Goal: Task Accomplishment & Management: Use online tool/utility

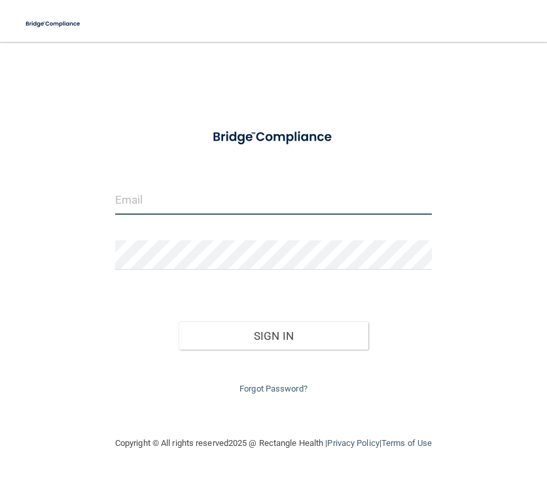
click at [236, 208] on input "email" at bounding box center [273, 199] width 317 height 29
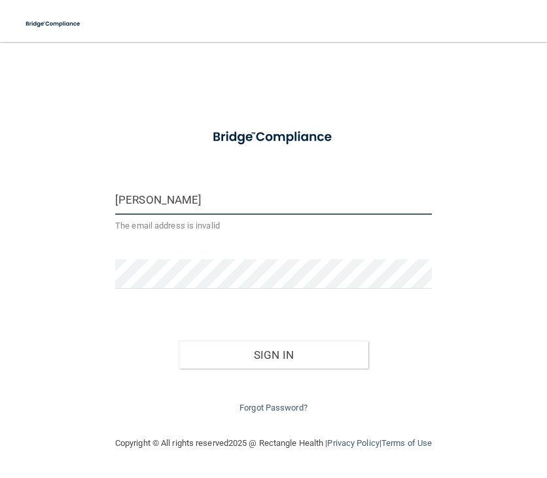
type input "[PERSON_NAME][EMAIL_ADDRESS][DOMAIN_NAME]"
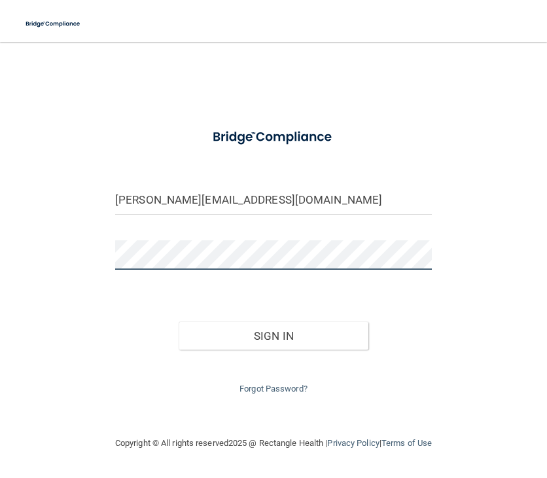
click at [179, 321] on button "Sign In" at bounding box center [274, 335] width 190 height 29
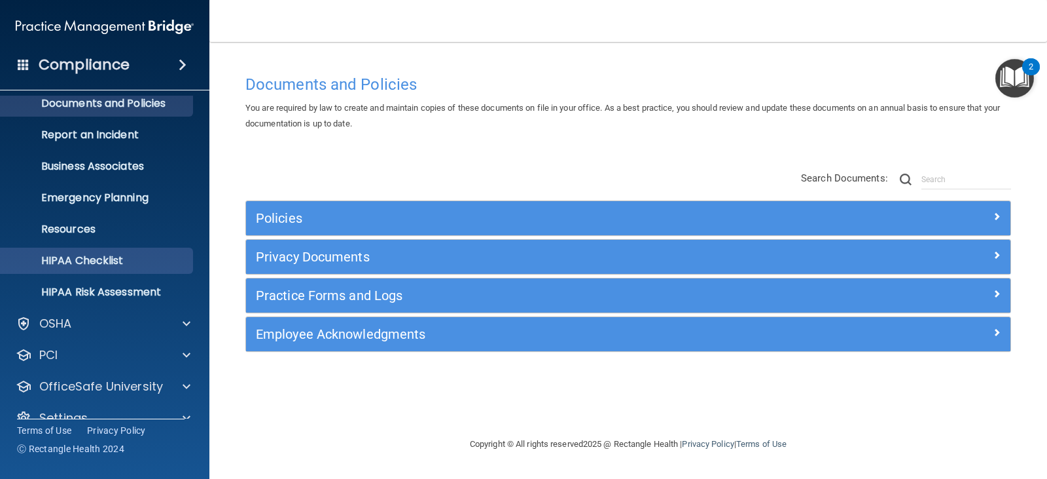
scroll to position [65, 0]
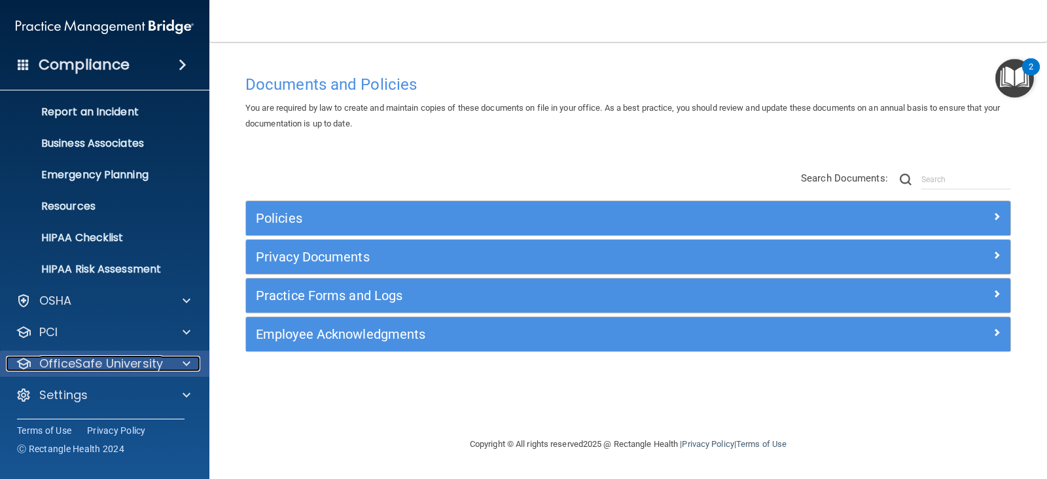
click at [103, 361] on p "OfficeSafe University" at bounding box center [101, 363] width 124 height 16
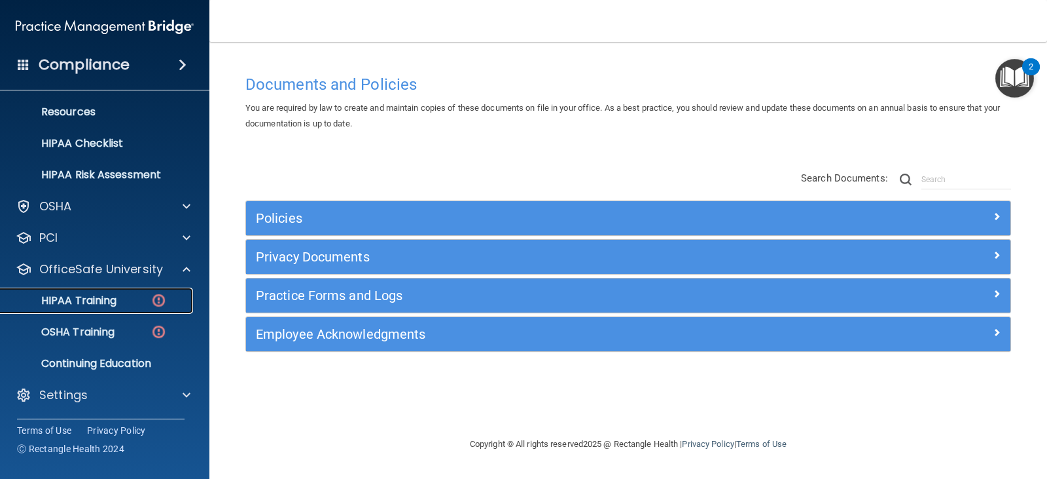
click at [98, 301] on p "HIPAA Training" at bounding box center [63, 300] width 108 height 13
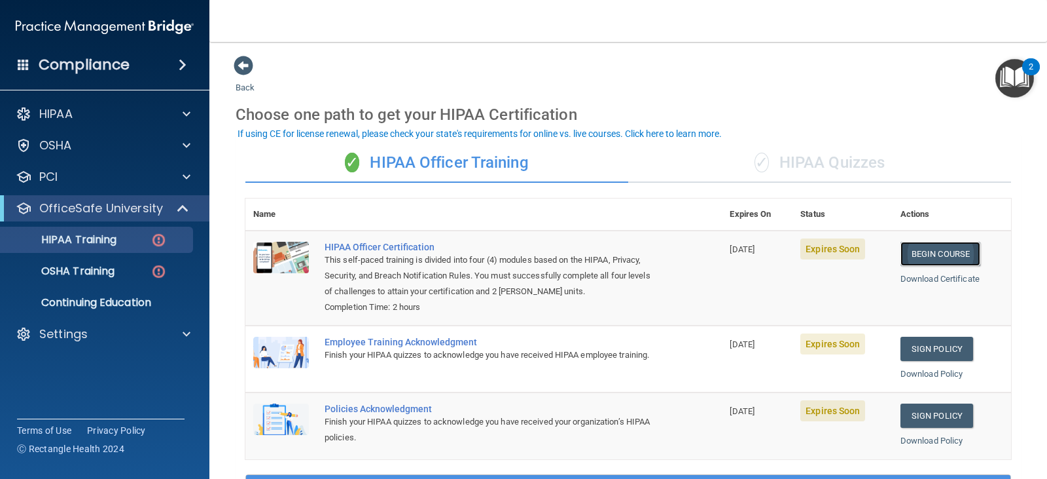
click at [547, 251] on link "Begin Course" at bounding box center [941, 254] width 80 height 24
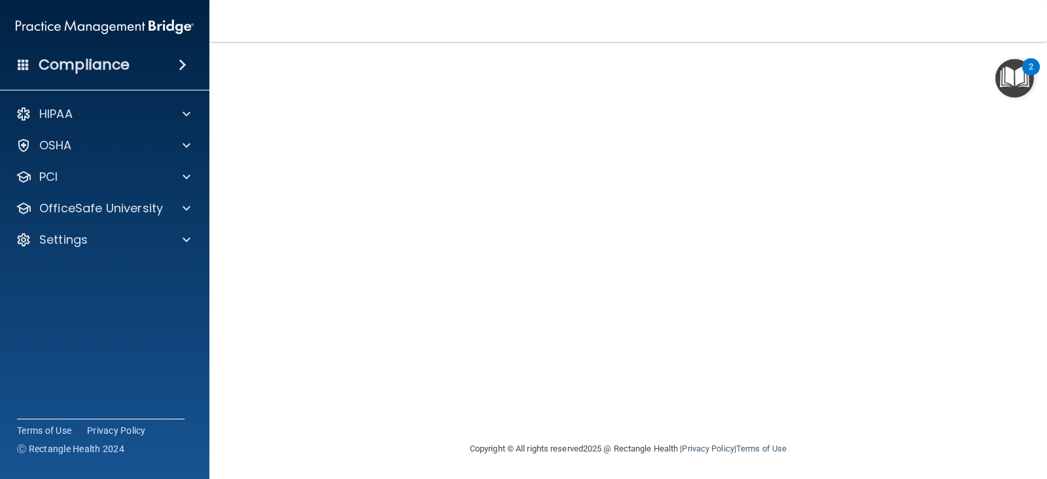
scroll to position [105, 0]
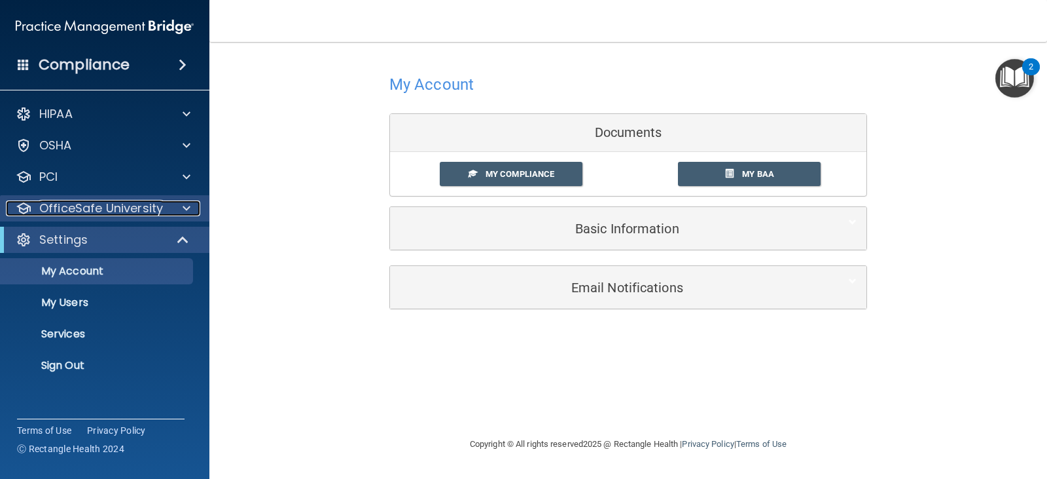
click at [121, 208] on p "OfficeSafe University" at bounding box center [101, 208] width 124 height 16
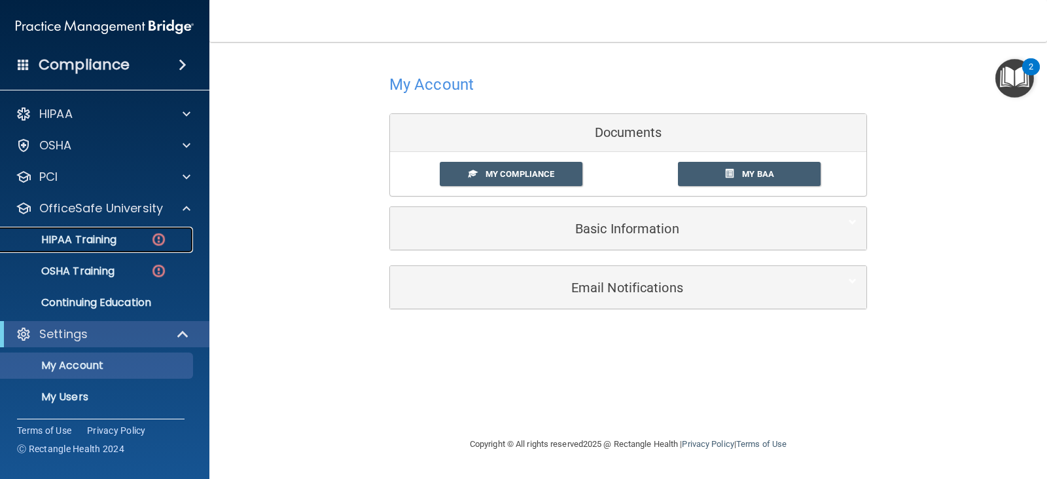
click at [155, 235] on img at bounding box center [159, 239] width 16 height 16
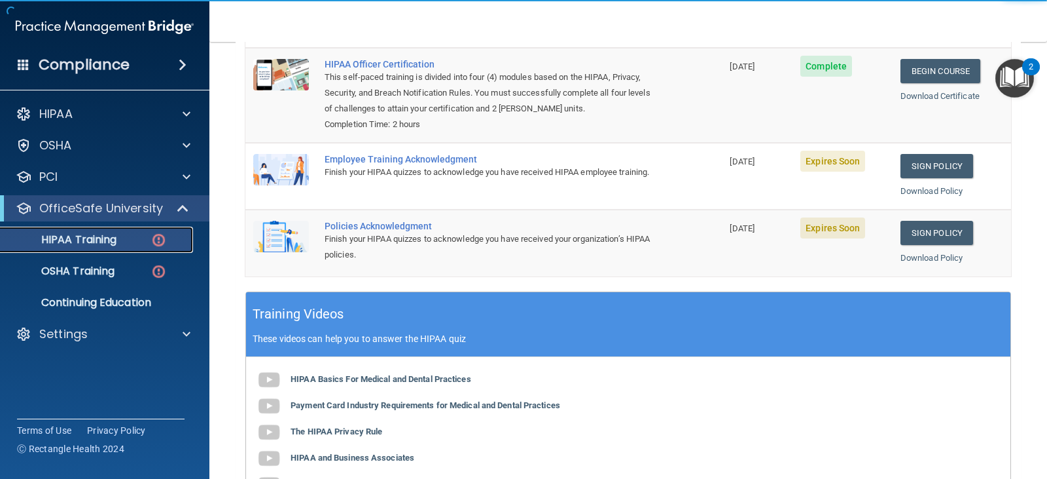
scroll to position [196, 0]
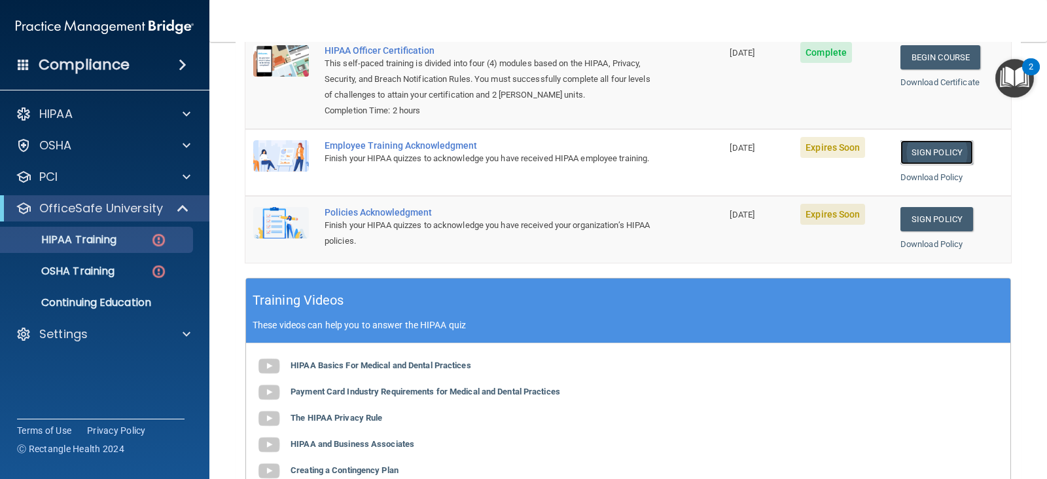
click at [928, 146] on link "Sign Policy" at bounding box center [937, 152] width 73 height 24
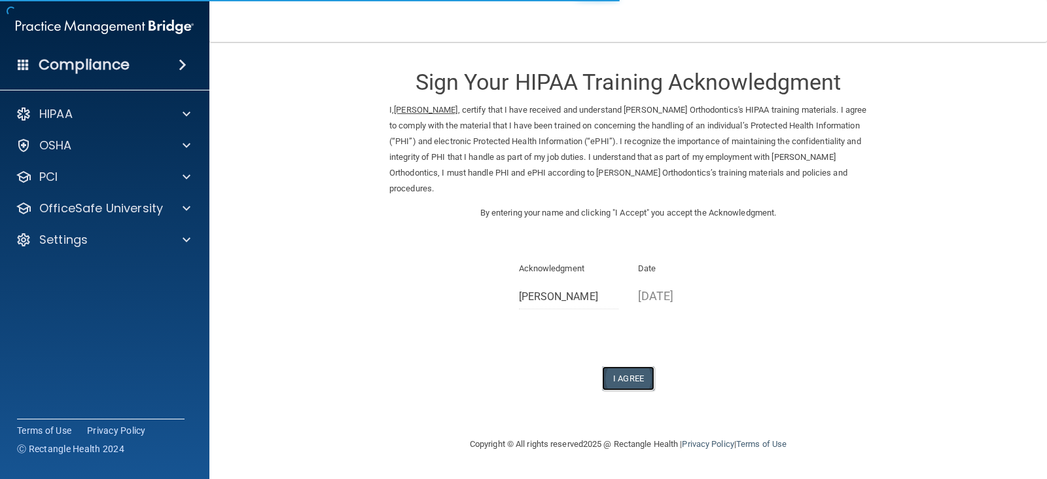
click at [632, 383] on button "I Agree" at bounding box center [628, 378] width 52 height 24
click at [643, 375] on button "I Agree" at bounding box center [628, 378] width 52 height 24
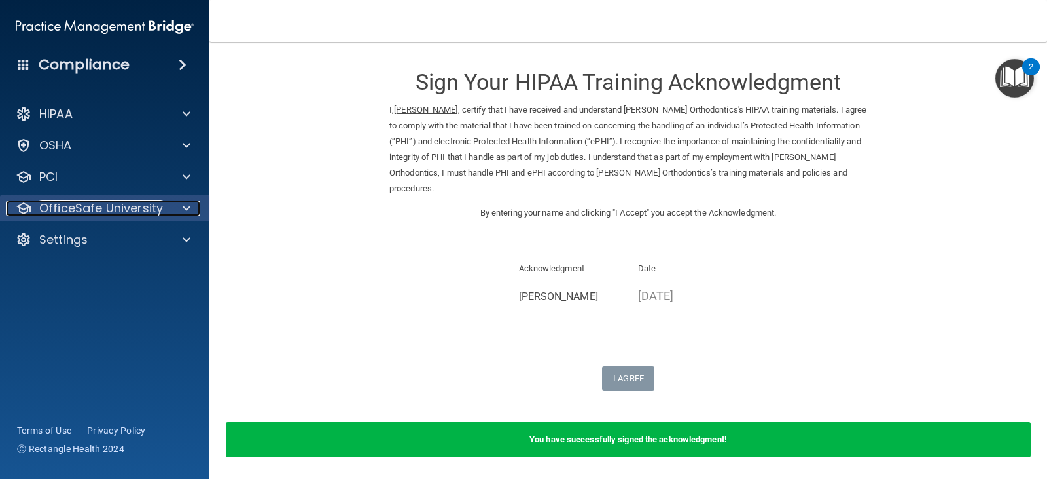
click at [60, 212] on p "OfficeSafe University" at bounding box center [101, 208] width 124 height 16
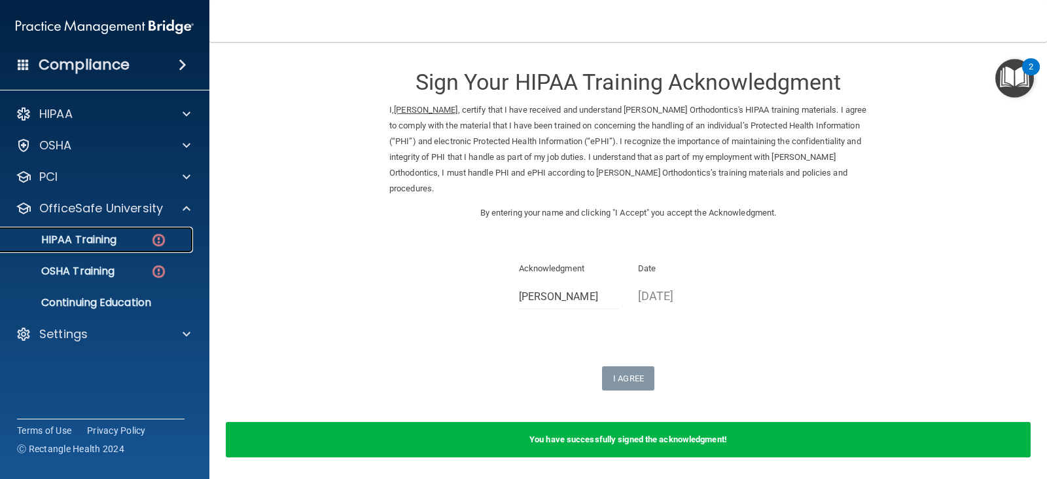
click at [84, 242] on p "HIPAA Training" at bounding box center [63, 239] width 108 height 13
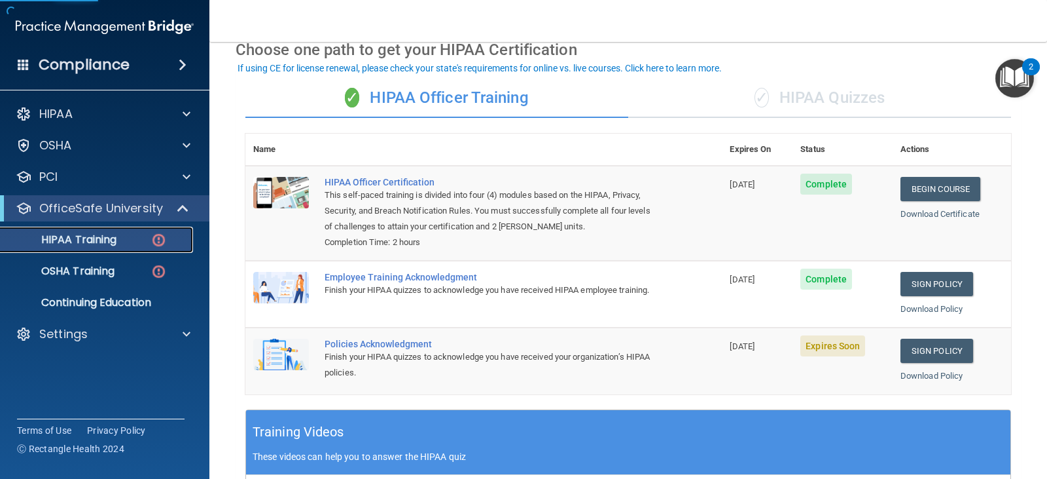
scroll to position [65, 0]
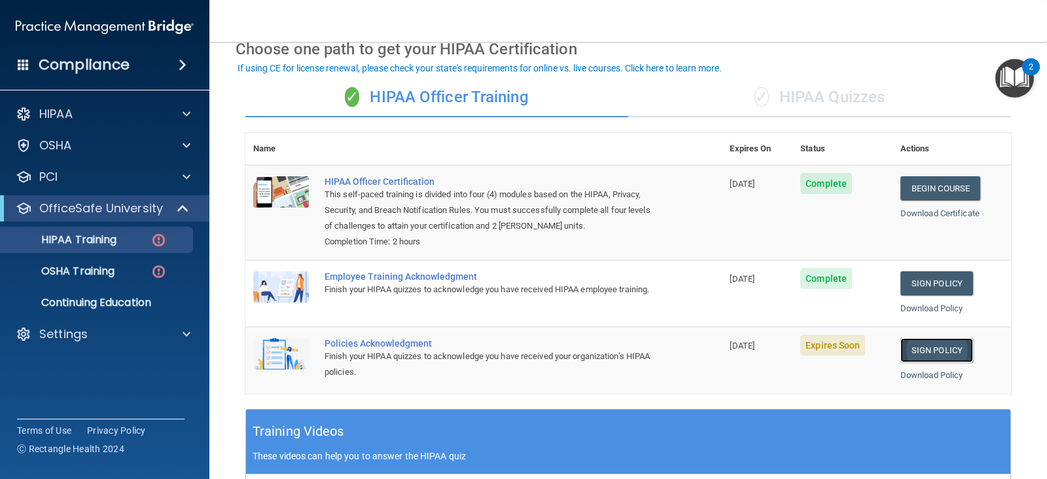
click at [915, 344] on link "Sign Policy" at bounding box center [937, 350] width 73 height 24
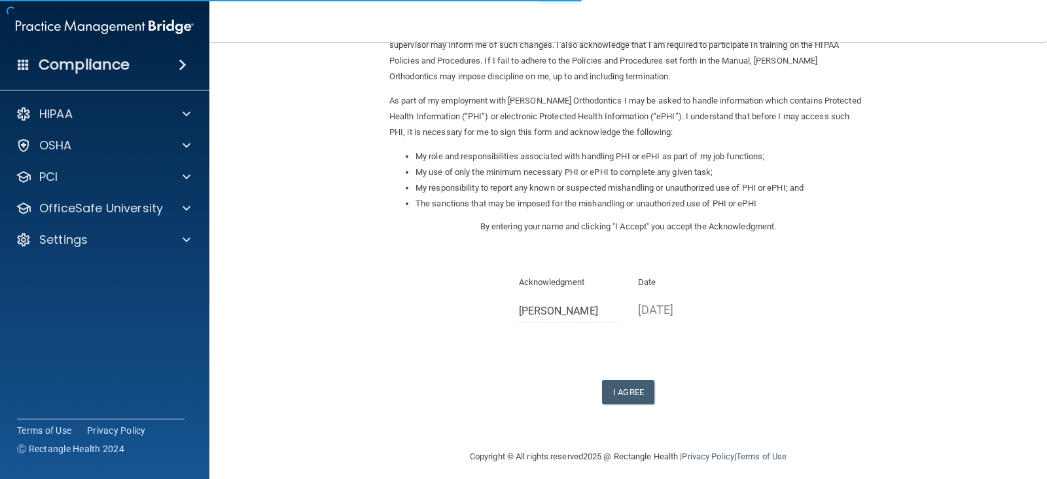
scroll to position [121, 0]
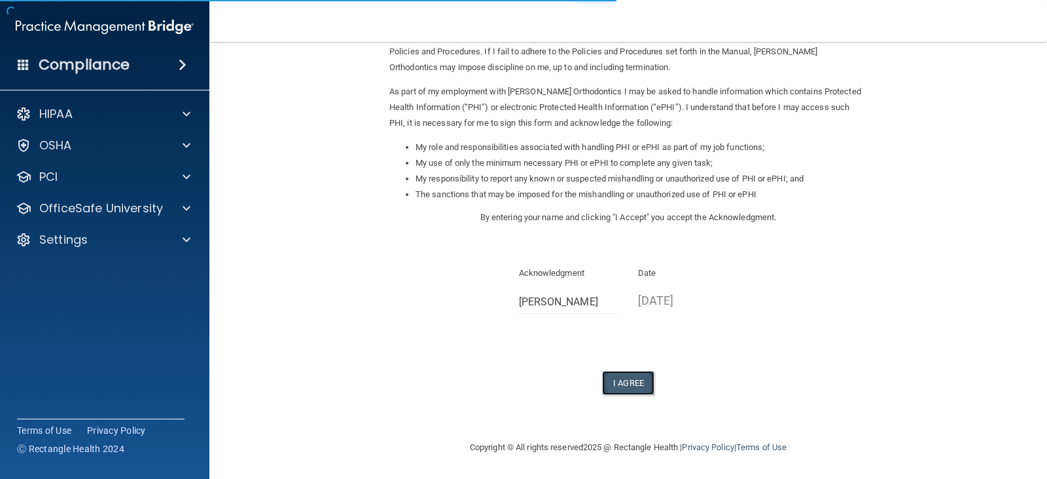
click at [638, 382] on button "I Agree" at bounding box center [628, 383] width 52 height 24
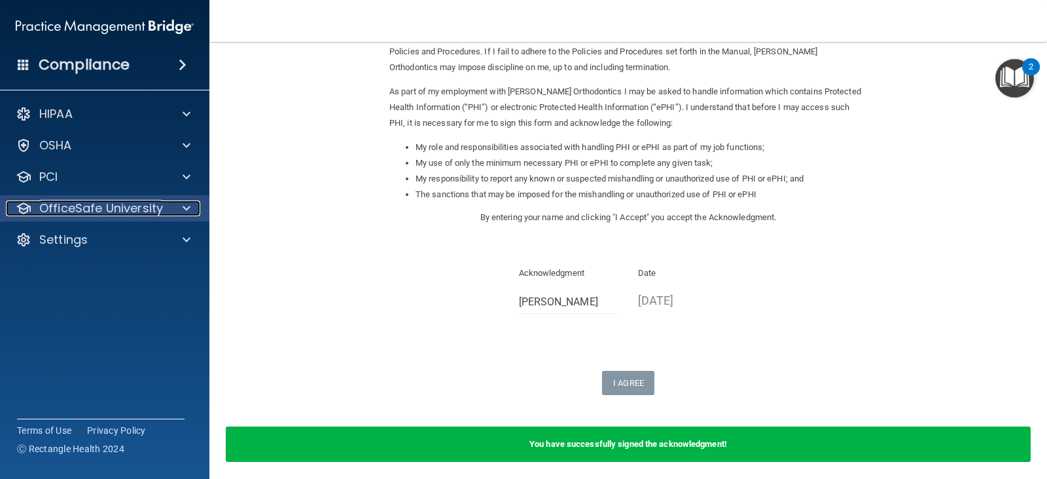
click at [85, 211] on p "OfficeSafe University" at bounding box center [101, 208] width 124 height 16
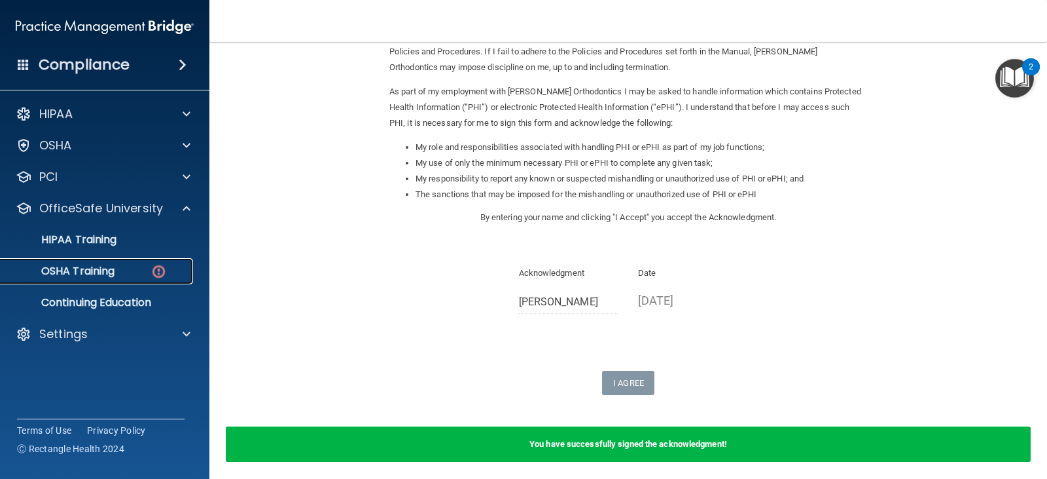
click at [134, 271] on div "OSHA Training" at bounding box center [98, 270] width 179 height 13
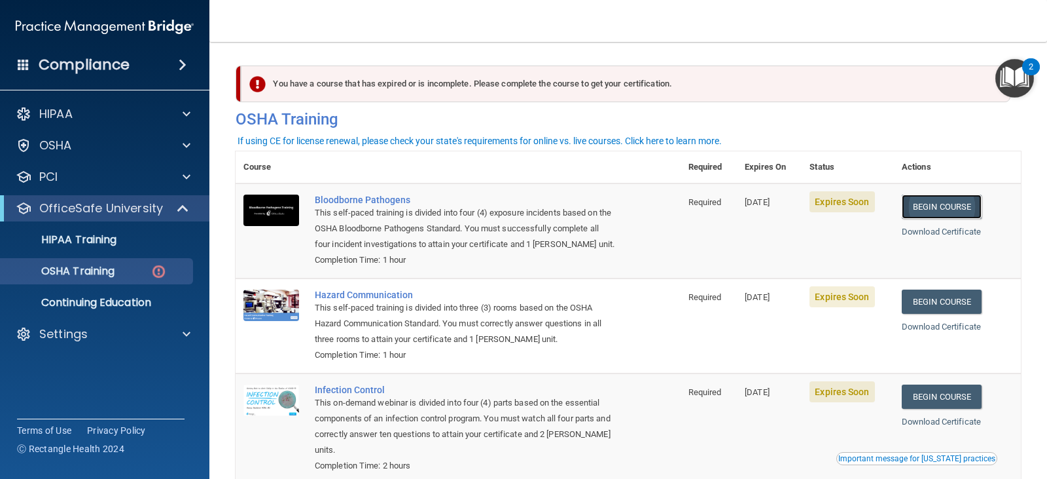
click at [940, 200] on link "Begin Course" at bounding box center [942, 206] width 80 height 24
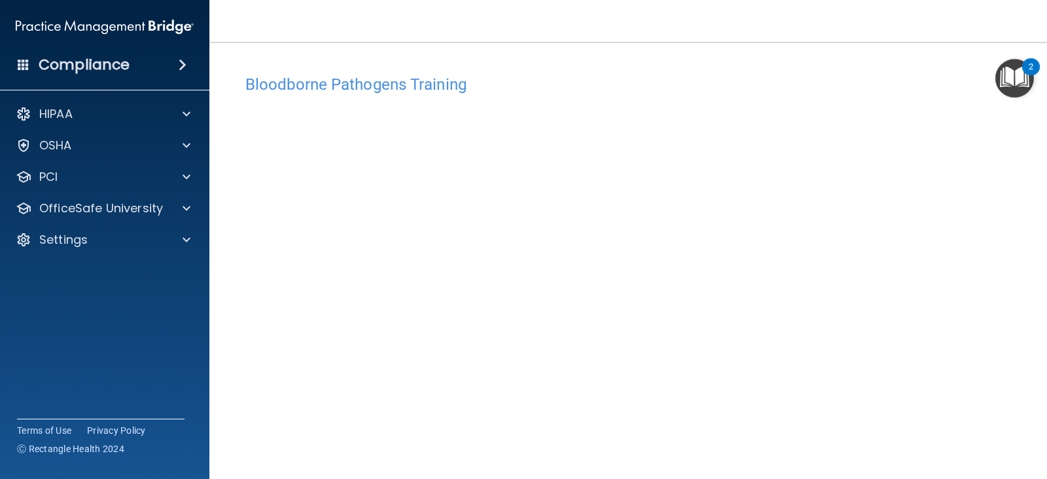
click at [719, 94] on div "Bloodborne Pathogens Training" at bounding box center [629, 84] width 786 height 32
click at [711, 92] on h4 "Bloodborne Pathogens Training" at bounding box center [629, 84] width 766 height 17
